Goal: Information Seeking & Learning: Learn about a topic

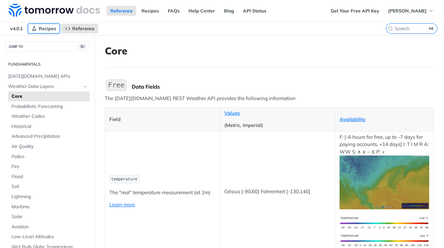
click at [47, 31] on link "Recipes" at bounding box center [44, 29] width 32 height 10
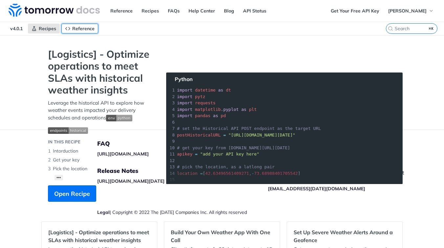
click at [73, 29] on span "Reference" at bounding box center [83, 29] width 22 height 6
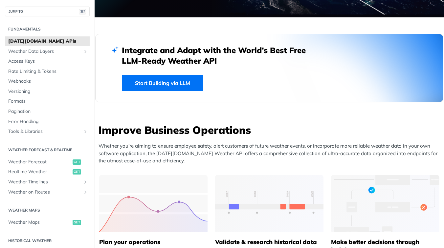
scroll to position [148, 0]
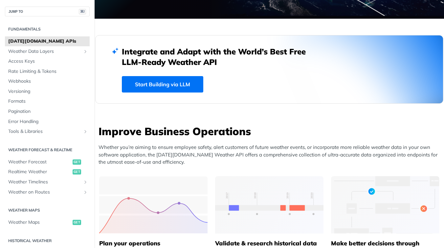
click at [165, 87] on link "Start Building via LLM" at bounding box center [162, 84] width 81 height 16
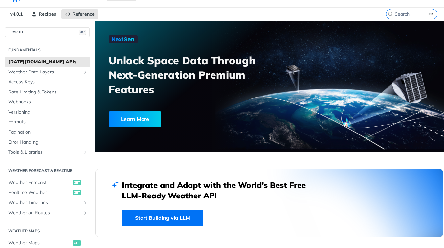
scroll to position [0, 0]
